Goal: Task Accomplishment & Management: Manage account settings

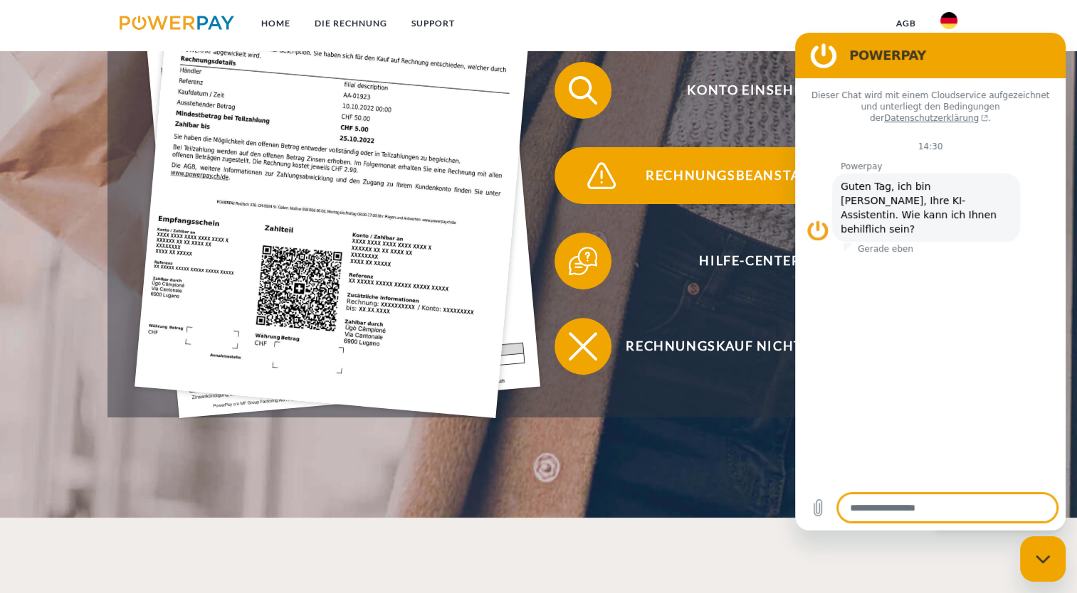
scroll to position [489, 0]
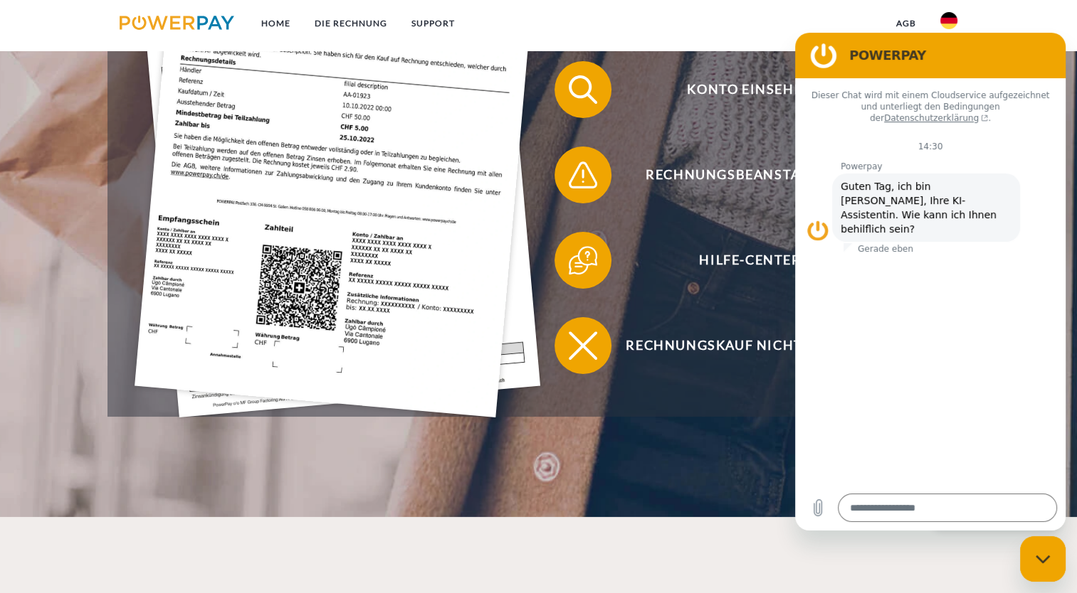
click at [1054, 554] on div "Messaging-Fenster schließen" at bounding box center [1042, 559] width 43 height 43
type textarea "*"
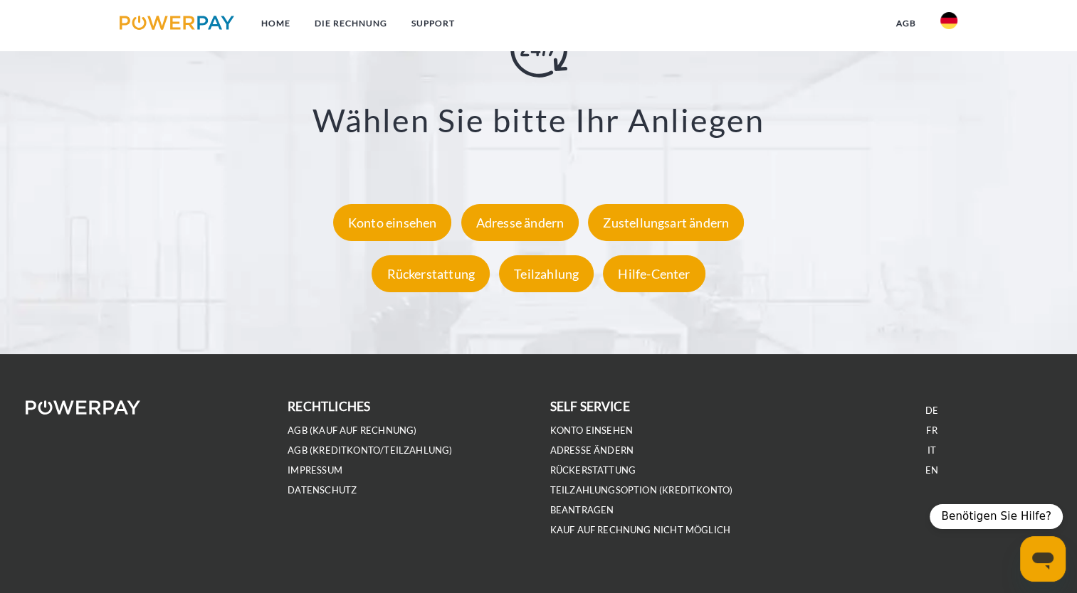
scroll to position [2678, 0]
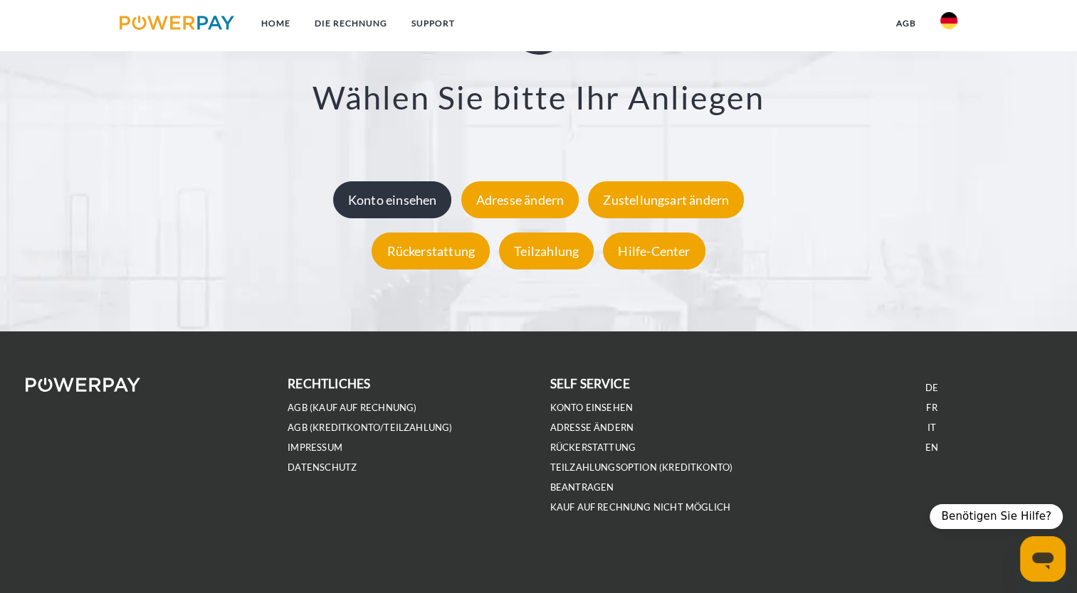
click at [417, 212] on div "Konto einsehen" at bounding box center [392, 199] width 119 height 37
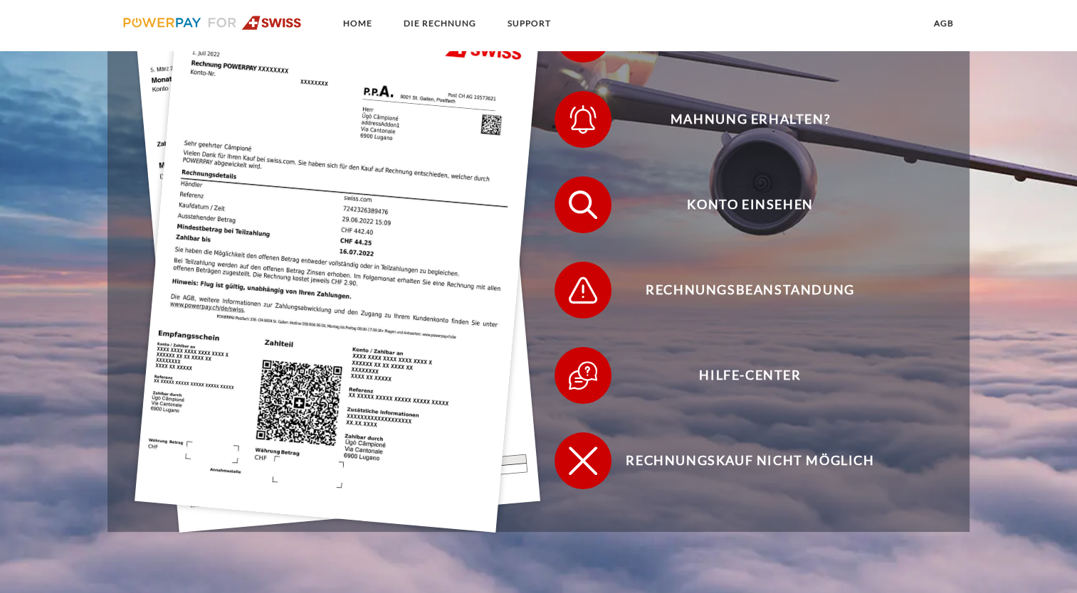
scroll to position [440, 0]
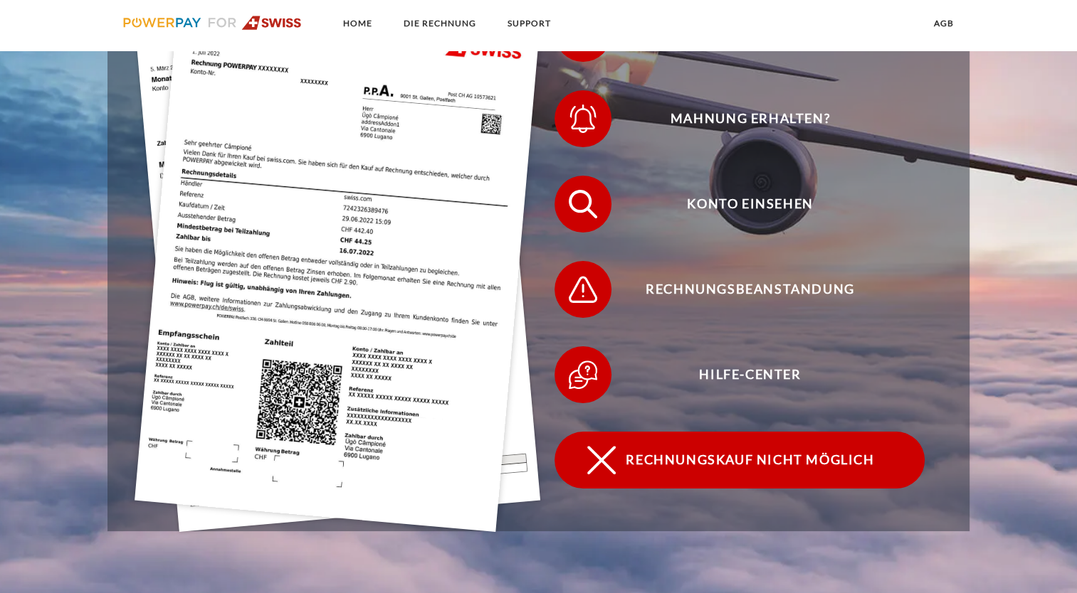
click at [571, 468] on span at bounding box center [579, 460] width 71 height 71
